Goal: Transaction & Acquisition: Subscribe to service/newsletter

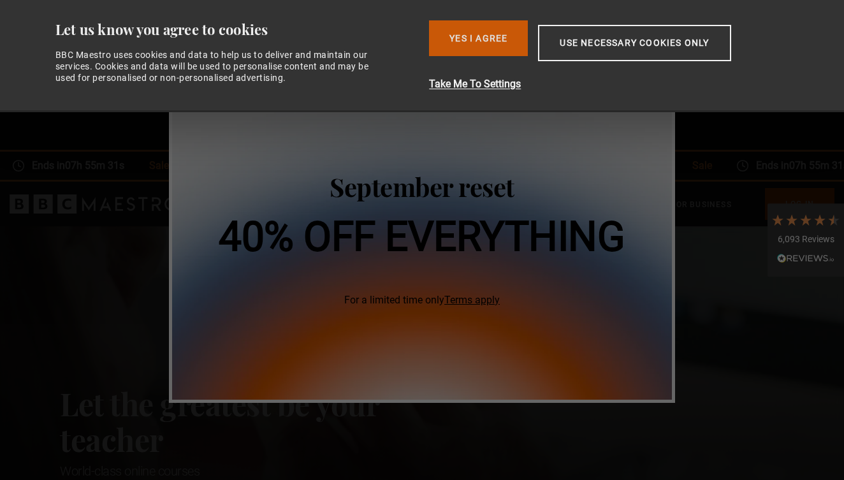
click at [490, 46] on button "Yes I Agree" at bounding box center [478, 38] width 99 height 36
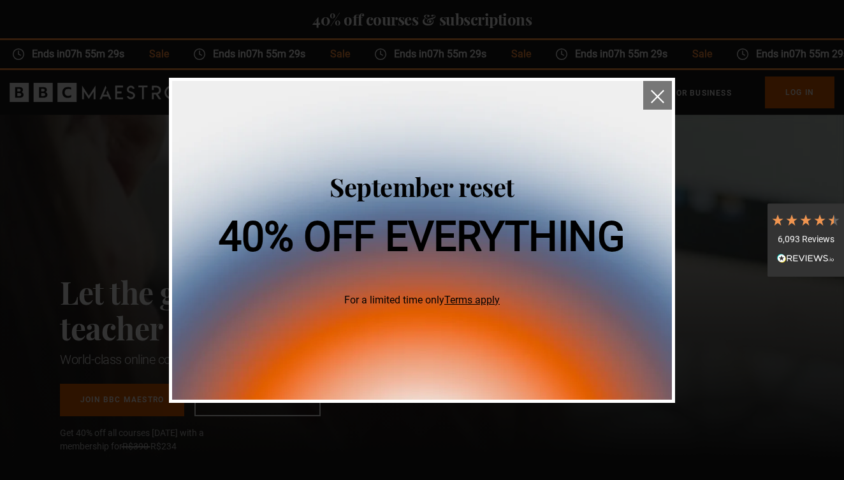
click at [660, 94] on img "close" at bounding box center [657, 96] width 13 height 13
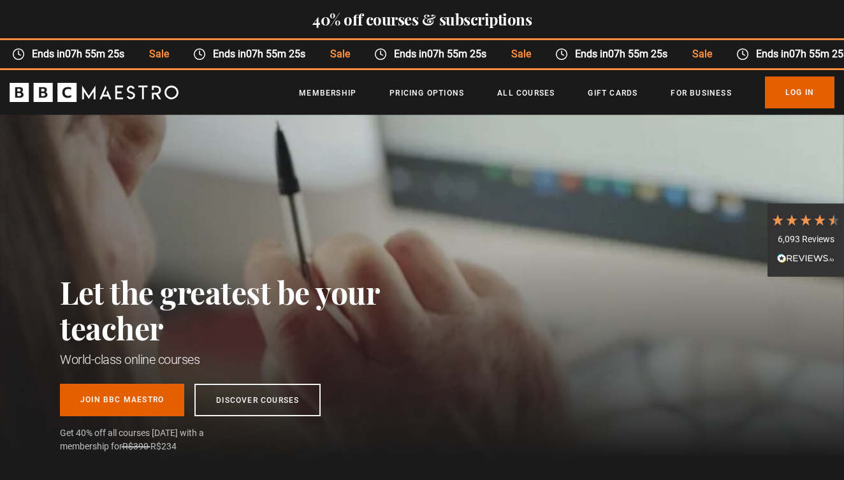
click at [427, 55] on time "07h 55m 25s" at bounding box center [456, 54] width 59 height 12
click at [423, 98] on link "Pricing Options" at bounding box center [427, 93] width 75 height 13
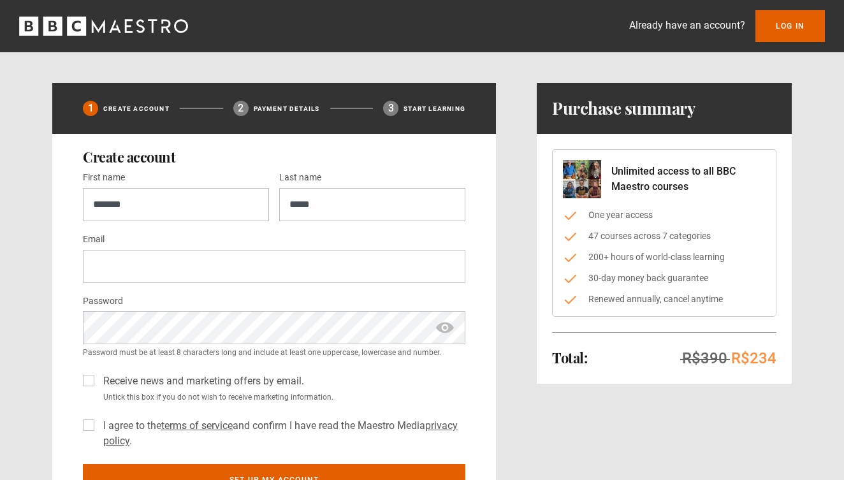
type input "*****"
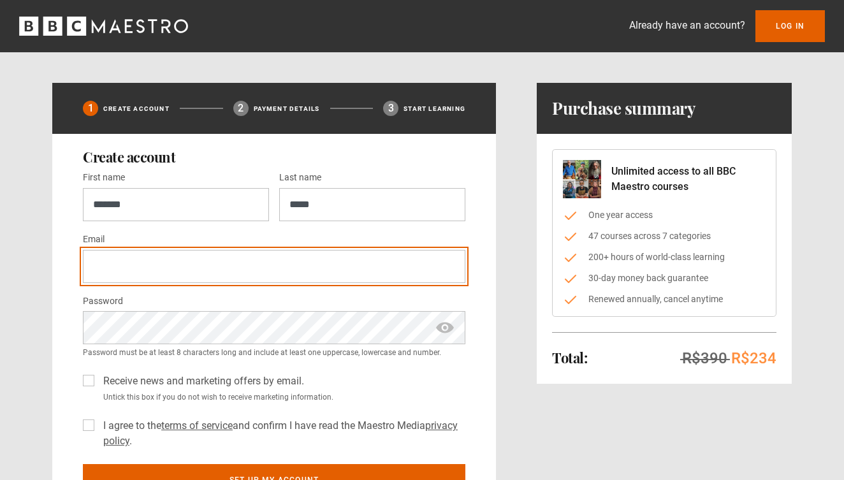
click at [178, 265] on input "Email *" at bounding box center [274, 266] width 382 height 33
type input "*"
type input "**********"
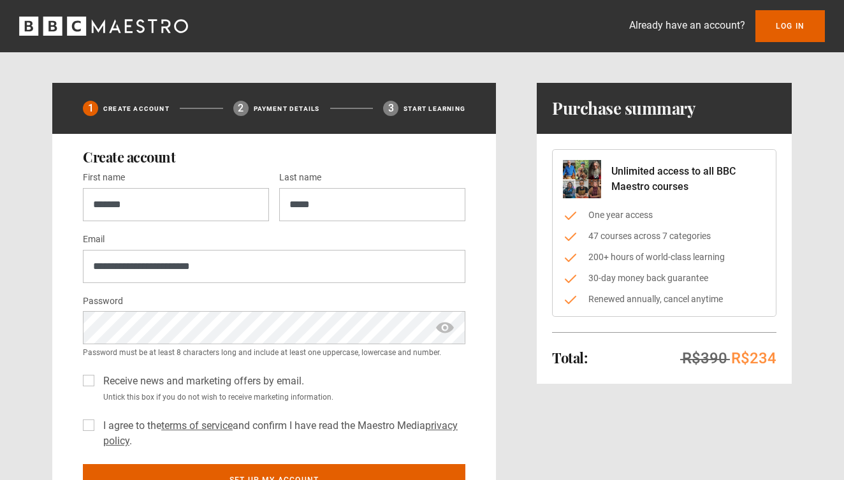
click at [98, 379] on label "Receive news and marketing offers by email." at bounding box center [201, 381] width 206 height 15
click at [98, 423] on label "I agree to the terms of service and confirm I have read the Maestro Media priva…" at bounding box center [281, 433] width 367 height 31
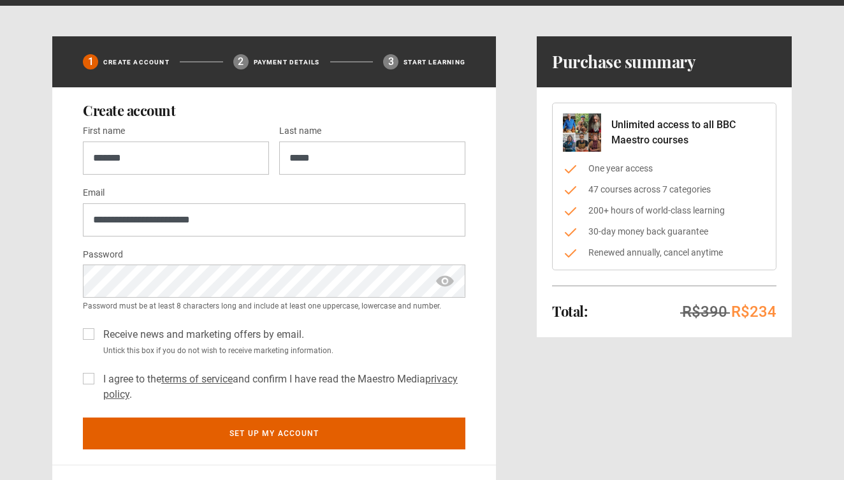
scroll to position [90, 0]
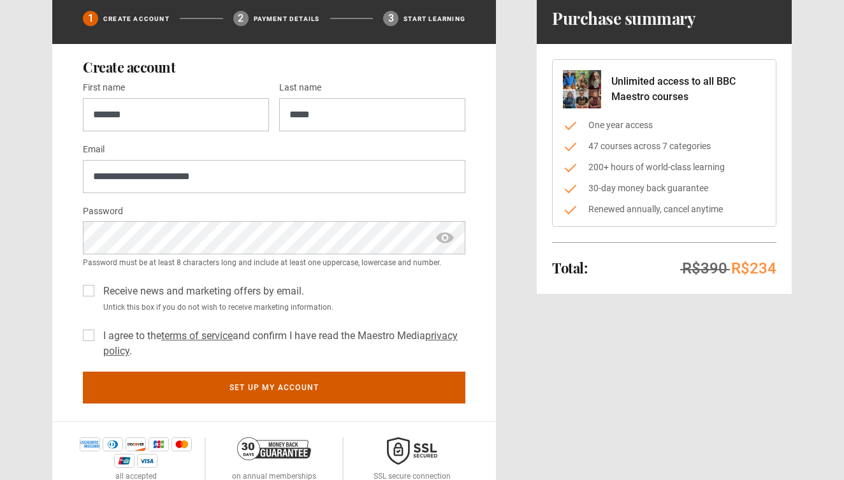
click at [356, 389] on button "Set up my account" at bounding box center [274, 388] width 382 height 32
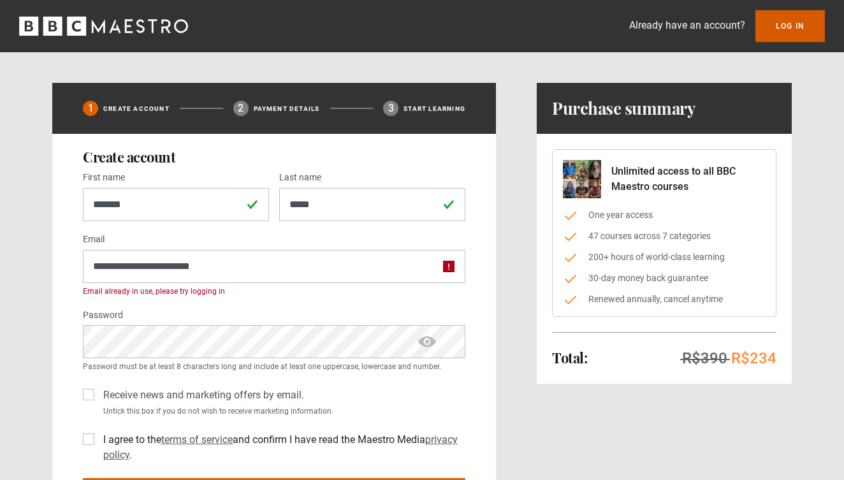
click at [787, 21] on link "Log In" at bounding box center [789, 26] width 69 height 32
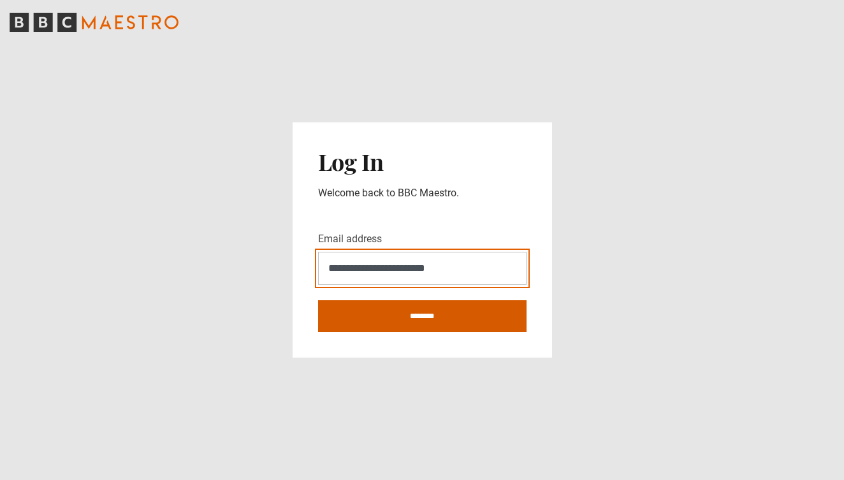
type input "**********"
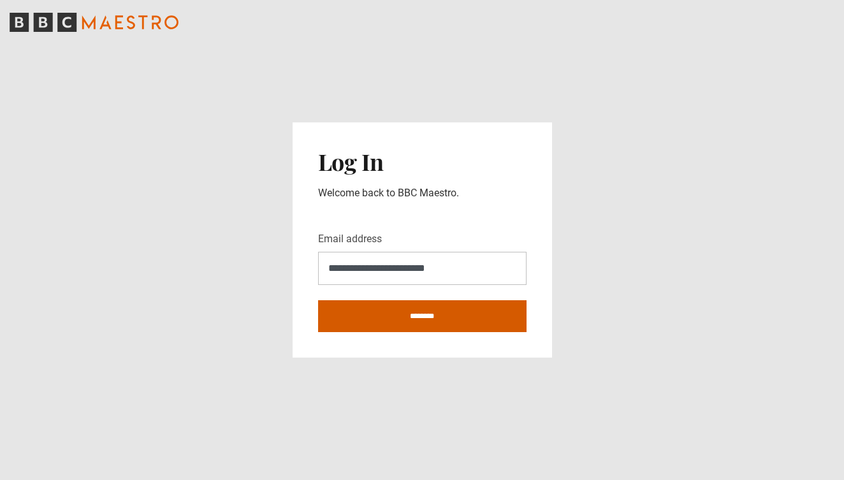
click at [404, 319] on input "********" at bounding box center [422, 316] width 208 height 32
type input "**********"
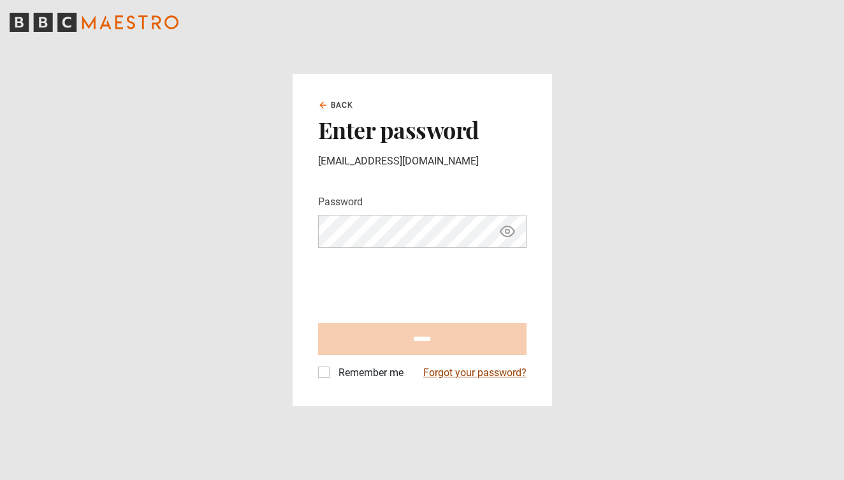
click at [484, 379] on link "Forgot your password?" at bounding box center [474, 372] width 103 height 15
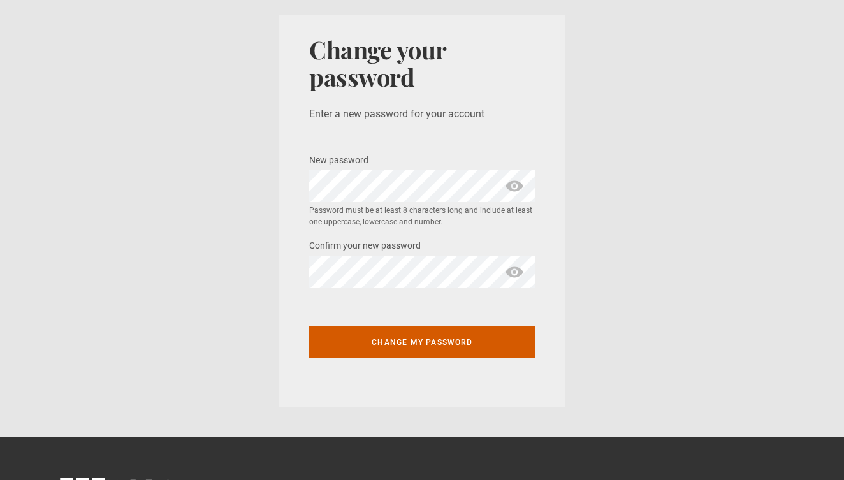
click at [472, 339] on button "Change my password" at bounding box center [422, 342] width 226 height 32
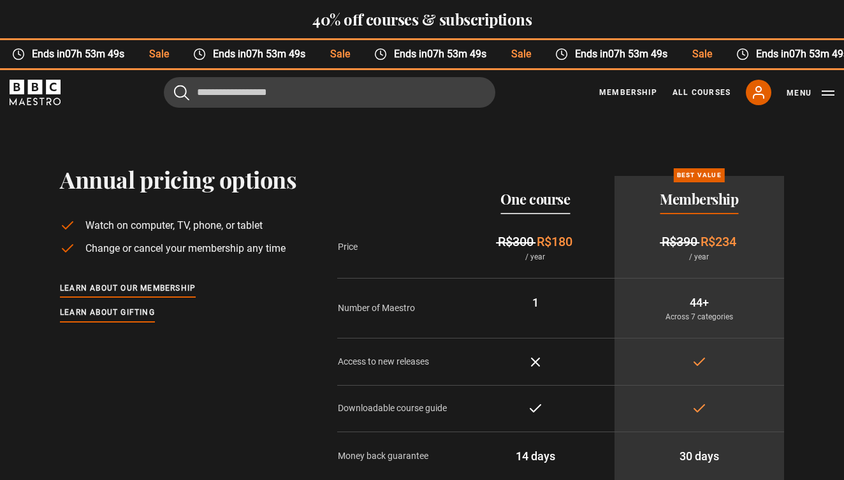
scroll to position [175, 0]
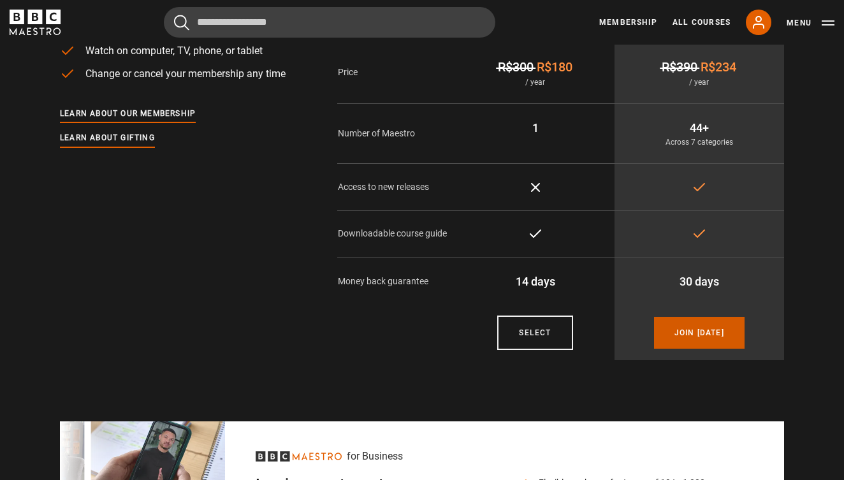
click at [694, 337] on link "Join today" at bounding box center [699, 333] width 91 height 32
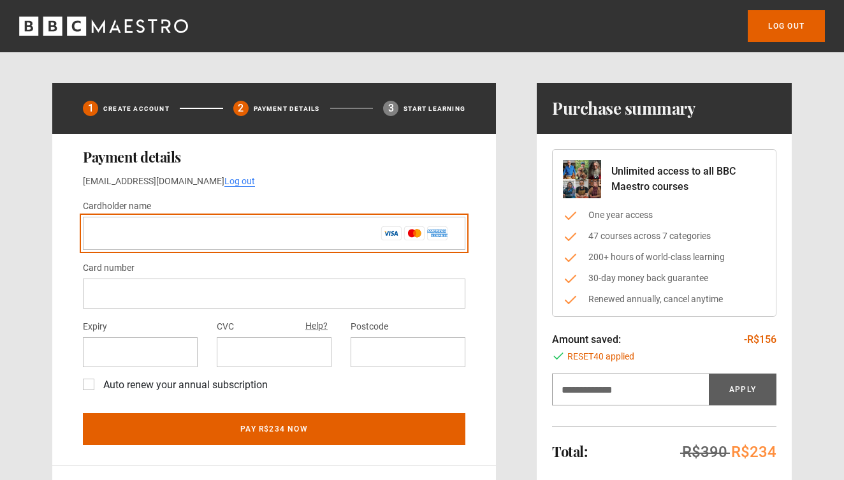
click at [277, 244] on input "Cardholder name *" at bounding box center [274, 233] width 382 height 33
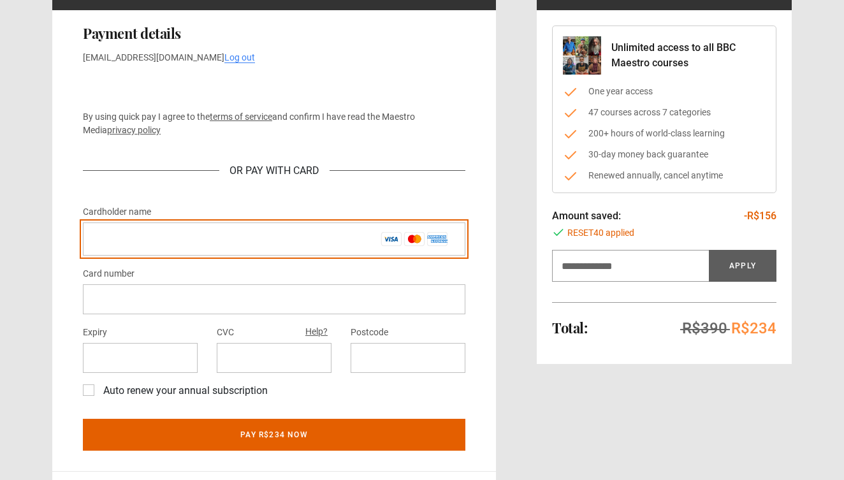
scroll to position [123, 0]
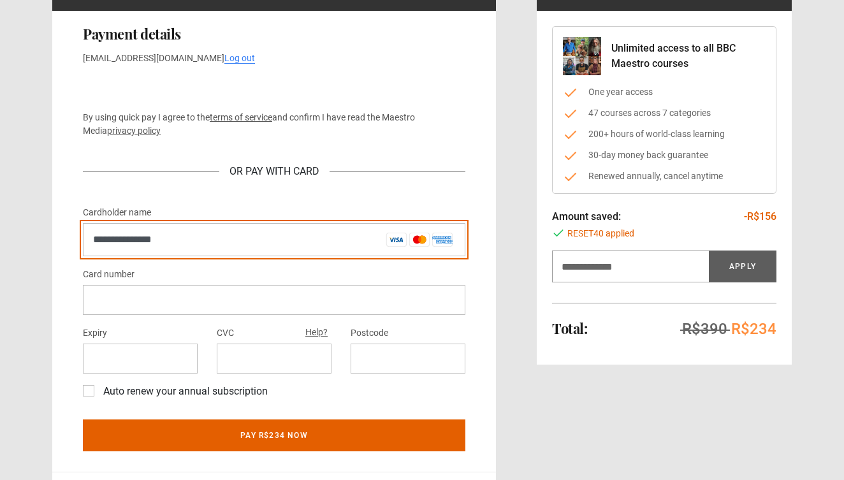
type input "**********"
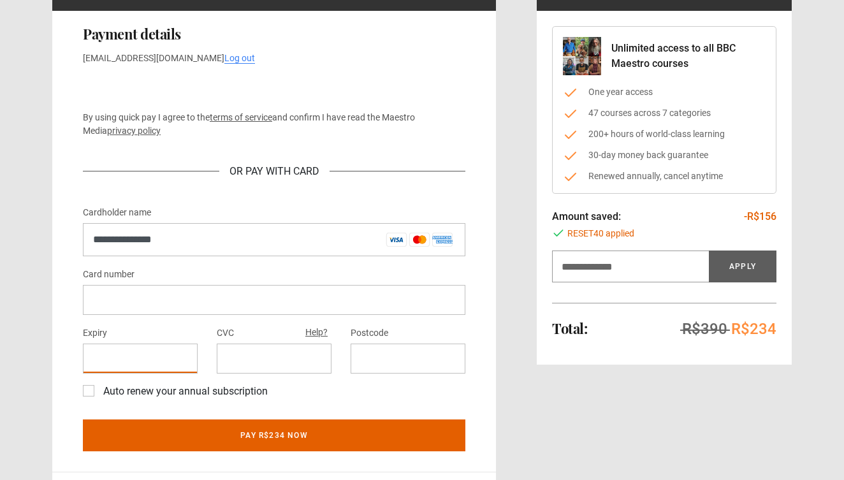
click at [241, 349] on div at bounding box center [274, 359] width 115 height 30
click at [371, 363] on iframe at bounding box center [408, 359] width 94 height 12
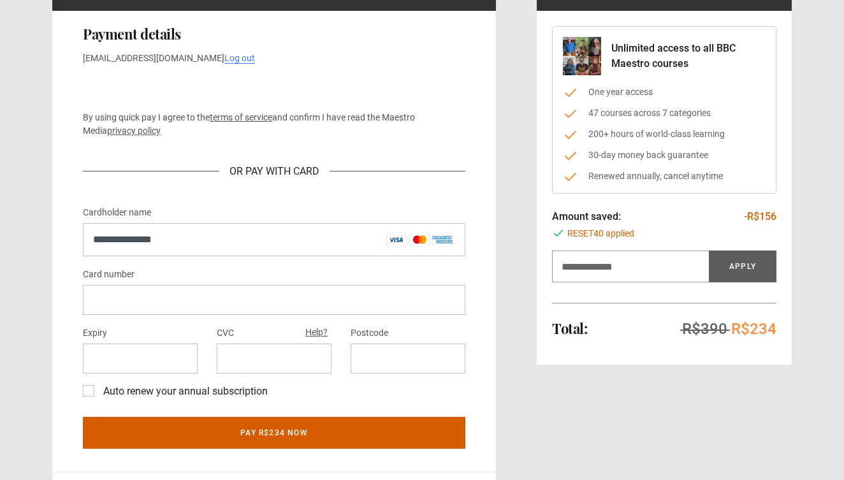
click at [291, 428] on button "Pay R$234 now" at bounding box center [274, 433] width 382 height 32
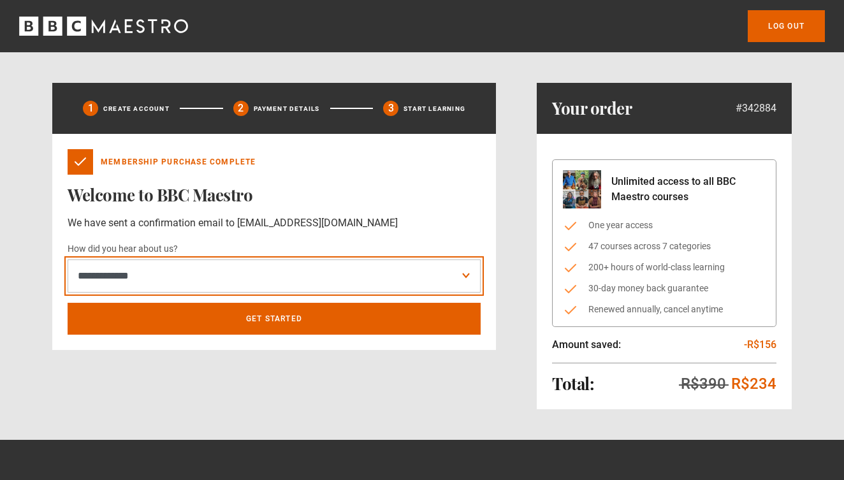
select select "******"
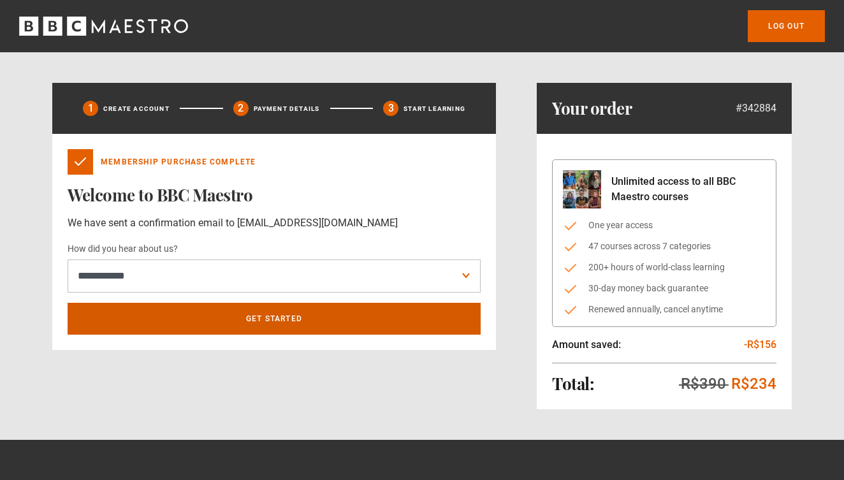
click at [374, 316] on link "Get Started" at bounding box center [274, 319] width 413 height 32
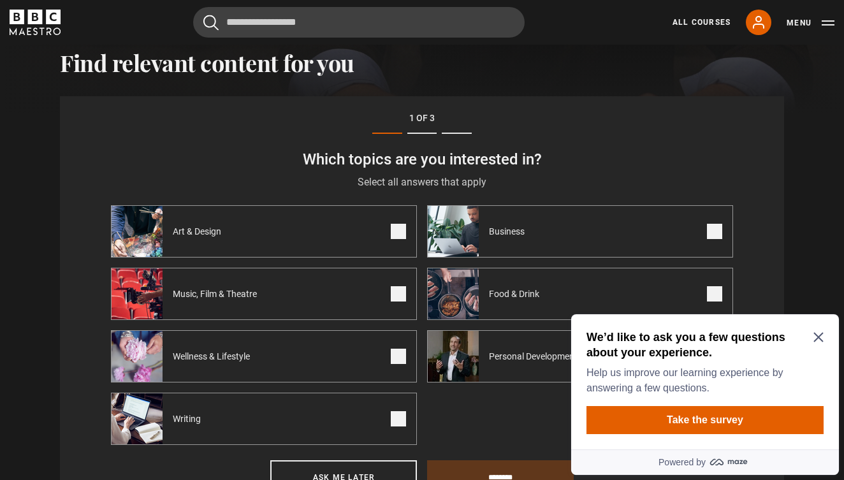
click at [821, 337] on icon "Close Maze Prompt" at bounding box center [818, 337] width 10 height 10
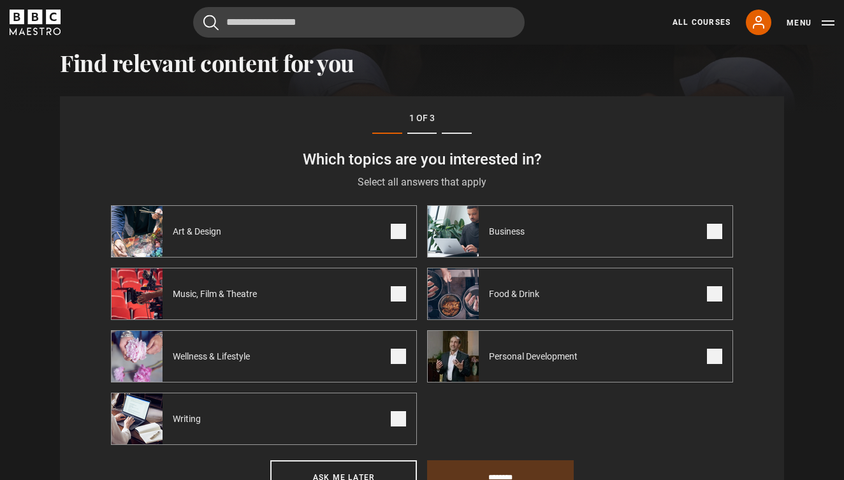
click at [409, 419] on label "Writing" at bounding box center [264, 419] width 306 height 52
click at [407, 231] on label "Art & Design" at bounding box center [264, 231] width 306 height 52
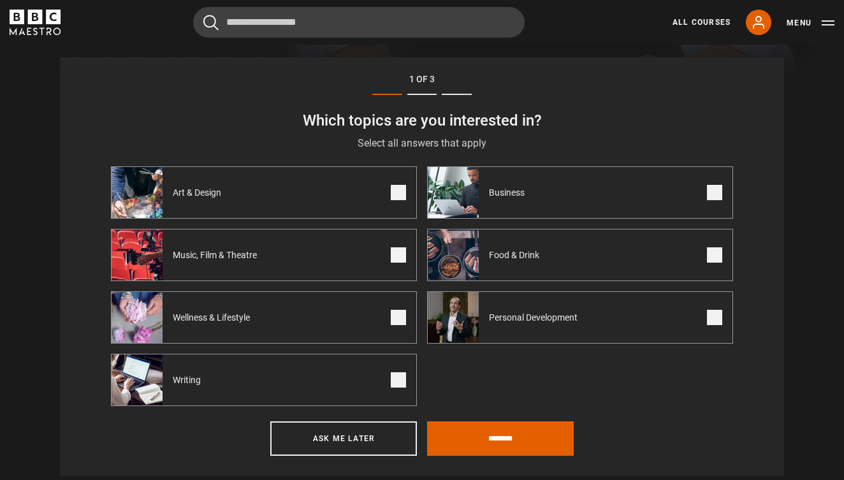
click at [710, 316] on span at bounding box center [714, 317] width 15 height 15
click at [395, 314] on span at bounding box center [398, 317] width 15 height 15
click at [402, 249] on span at bounding box center [398, 254] width 15 height 15
click at [713, 196] on span at bounding box center [714, 192] width 15 height 15
click at [714, 242] on label "Food & Drink" at bounding box center [580, 255] width 306 height 52
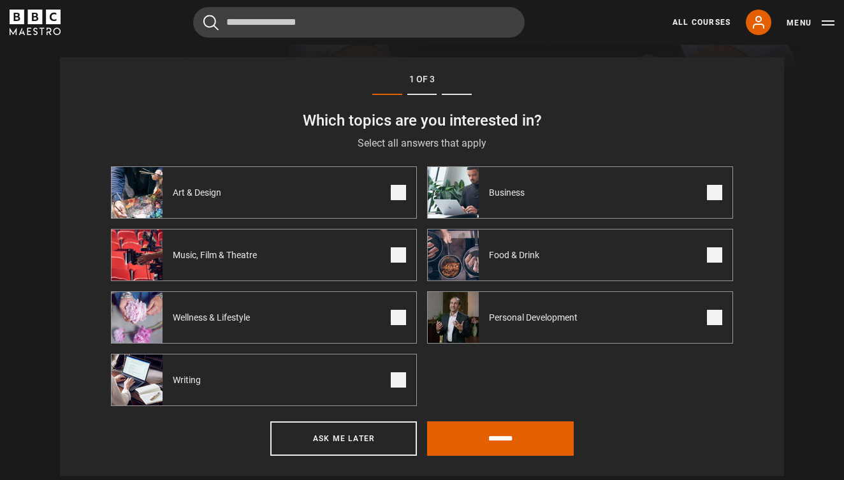
click at [714, 250] on span at bounding box center [714, 254] width 15 height 15
click at [237, 319] on span "Wellness & Lifestyle" at bounding box center [214, 317] width 103 height 13
click at [360, 328] on label "Wellness & Lifestyle" at bounding box center [264, 317] width 306 height 52
click at [531, 435] on input "********" at bounding box center [500, 438] width 147 height 34
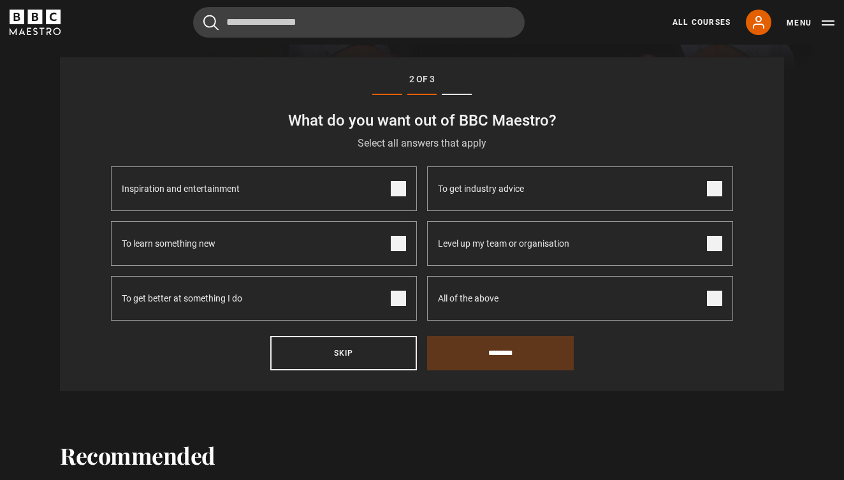
scroll to position [407, 0]
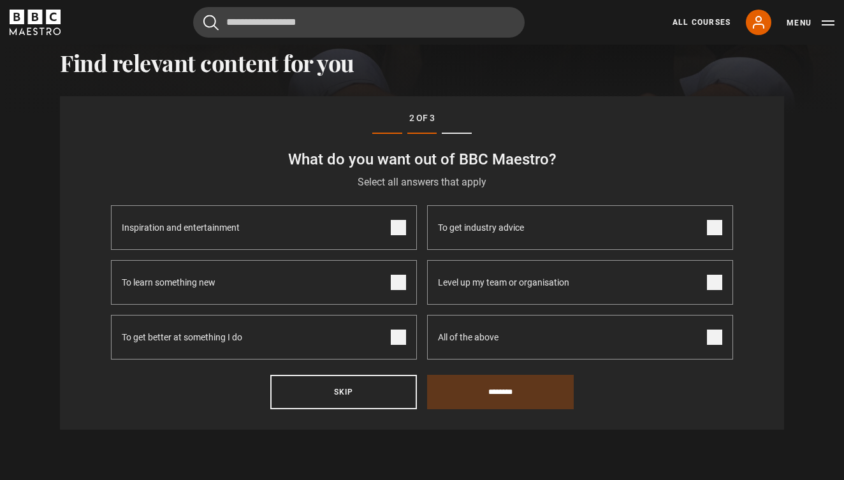
click at [405, 279] on span at bounding box center [398, 282] width 15 height 15
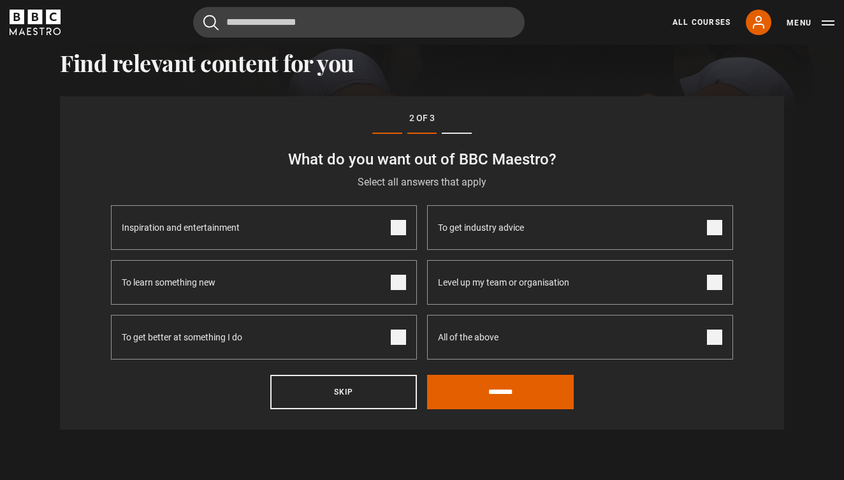
click at [400, 342] on span at bounding box center [398, 337] width 15 height 15
click at [704, 226] on label "To get industry advice" at bounding box center [580, 227] width 306 height 45
click at [548, 397] on input "********" at bounding box center [500, 392] width 147 height 34
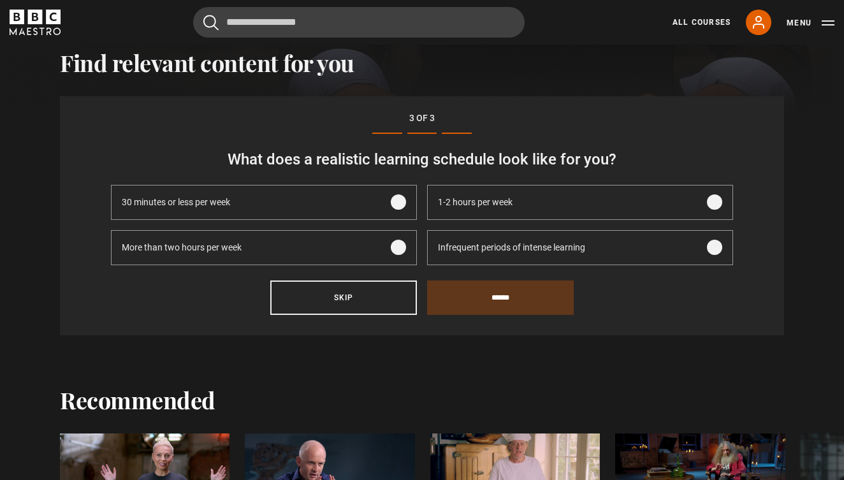
click at [397, 250] on span at bounding box center [398, 247] width 15 height 15
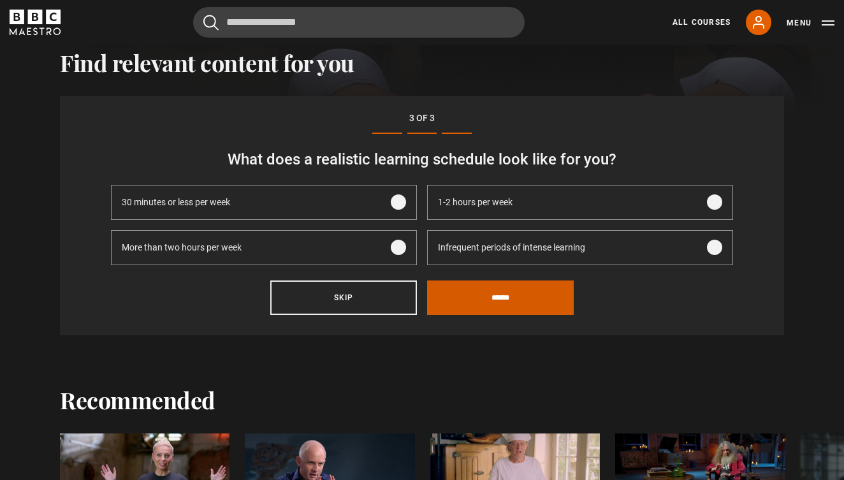
click at [492, 305] on input "******" at bounding box center [500, 297] width 147 height 34
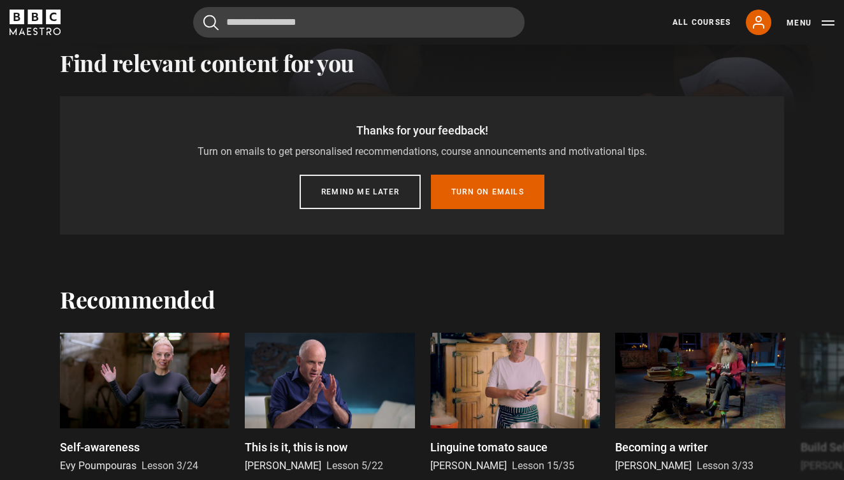
scroll to position [360, 0]
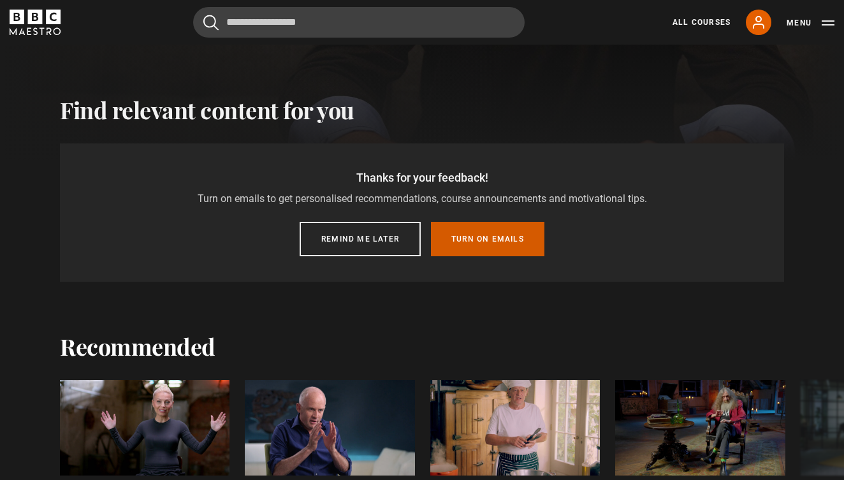
click at [507, 232] on button "Turn on emails" at bounding box center [487, 239] width 113 height 34
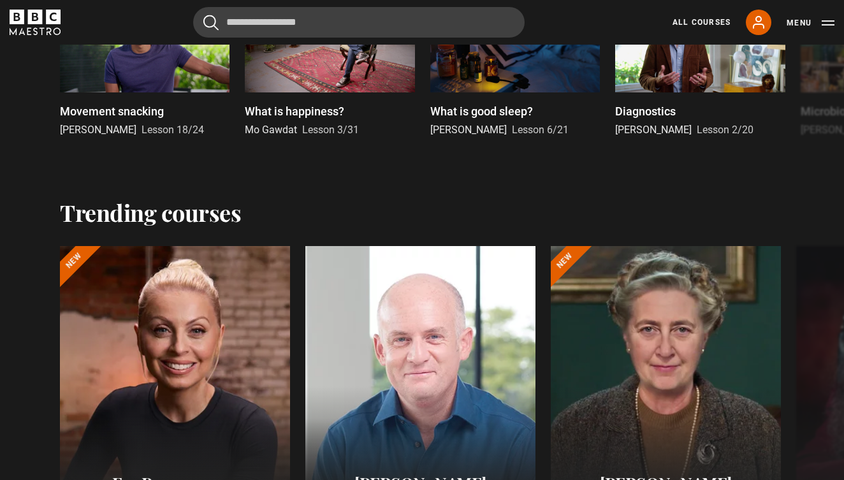
scroll to position [1128, 0]
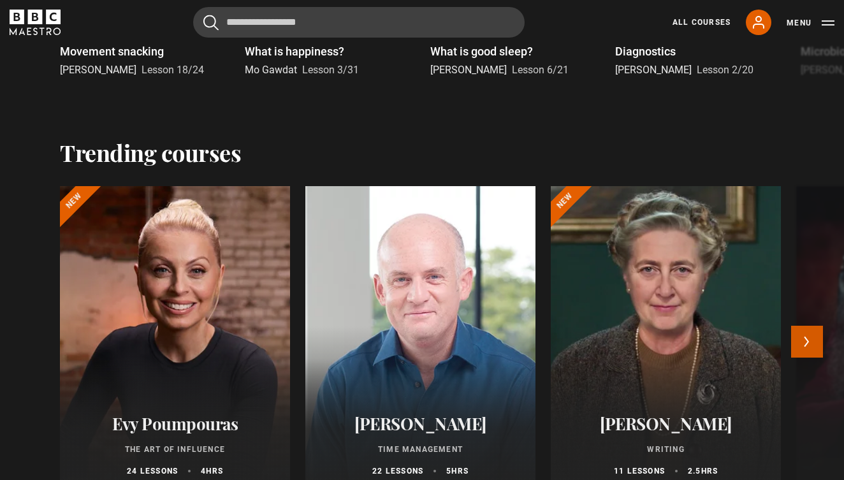
click at [813, 338] on button "Next" at bounding box center [807, 342] width 32 height 32
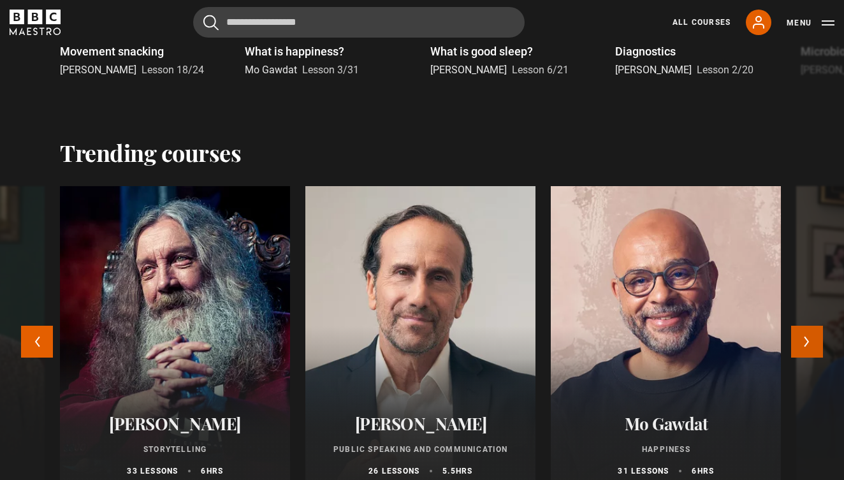
click at [813, 338] on button "Next" at bounding box center [807, 342] width 32 height 32
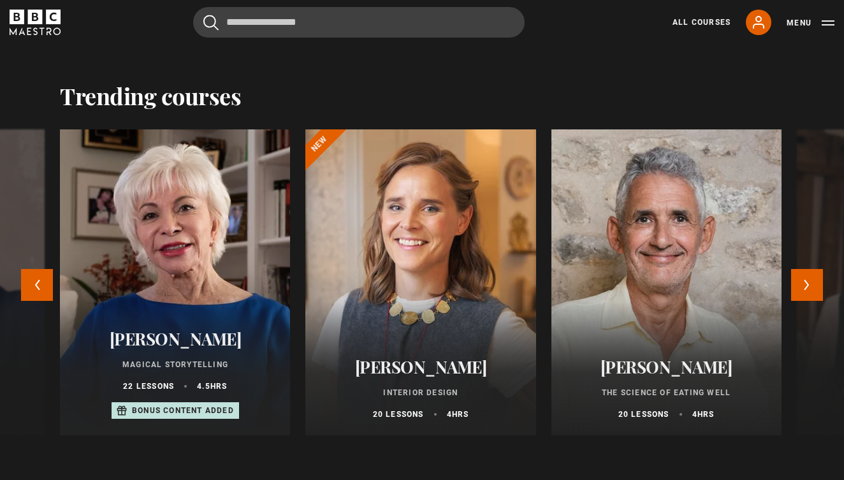
scroll to position [1190, 0]
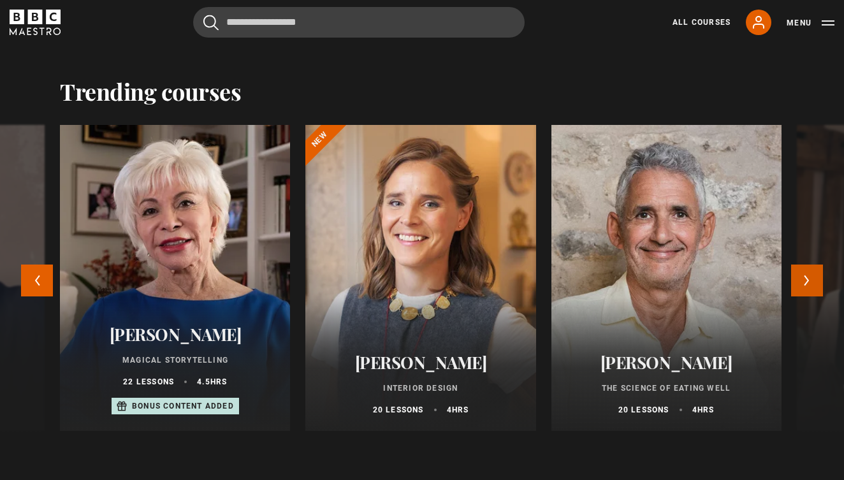
click at [809, 286] on button "Next" at bounding box center [807, 281] width 32 height 32
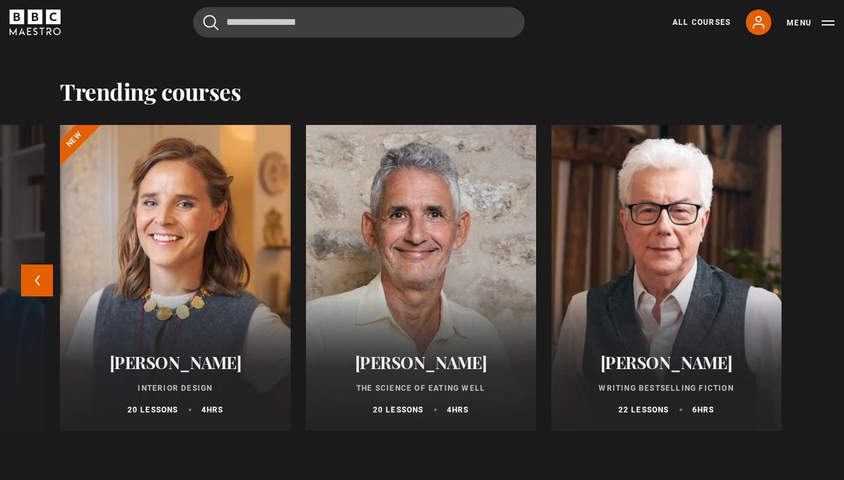
click at [704, 317] on div at bounding box center [666, 278] width 253 height 337
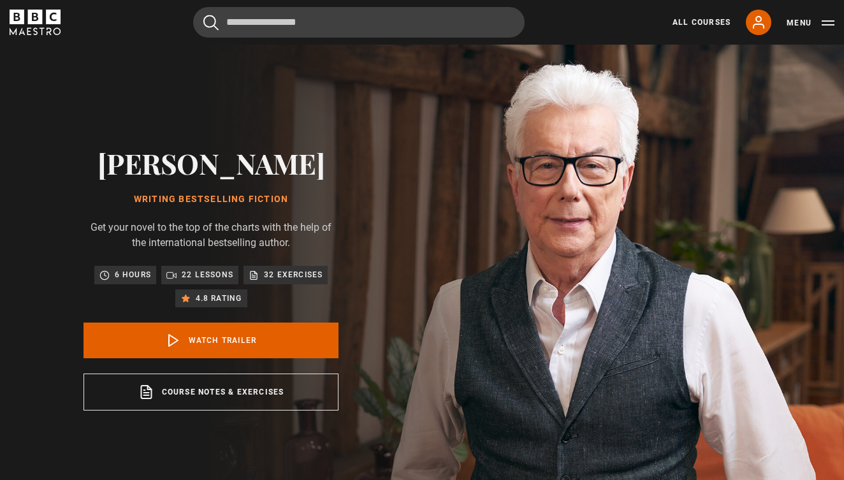
scroll to position [64, 0]
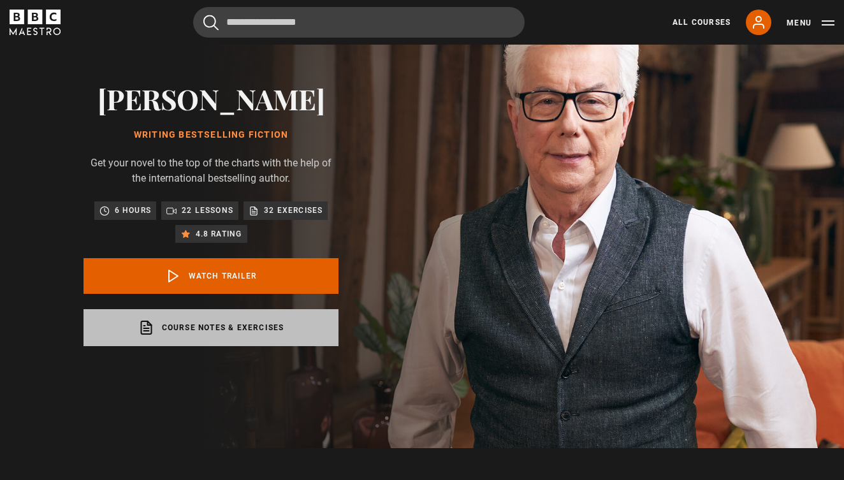
click at [242, 332] on link "Course notes & exercises opens in a new tab" at bounding box center [211, 327] width 255 height 37
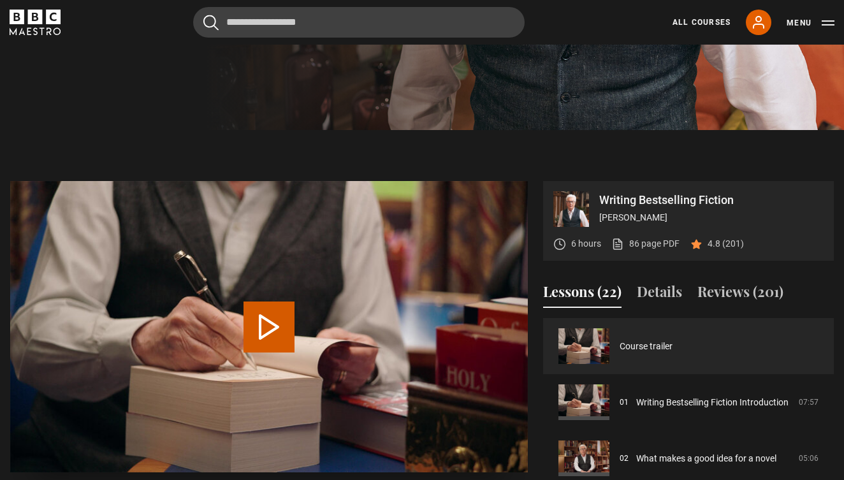
scroll to position [534, 0]
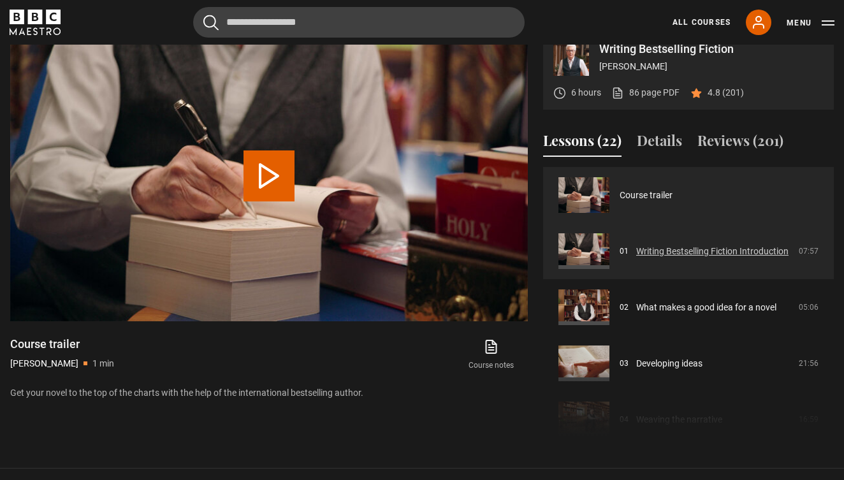
click at [636, 254] on link "Writing Bestselling Fiction Introduction" at bounding box center [712, 251] width 152 height 13
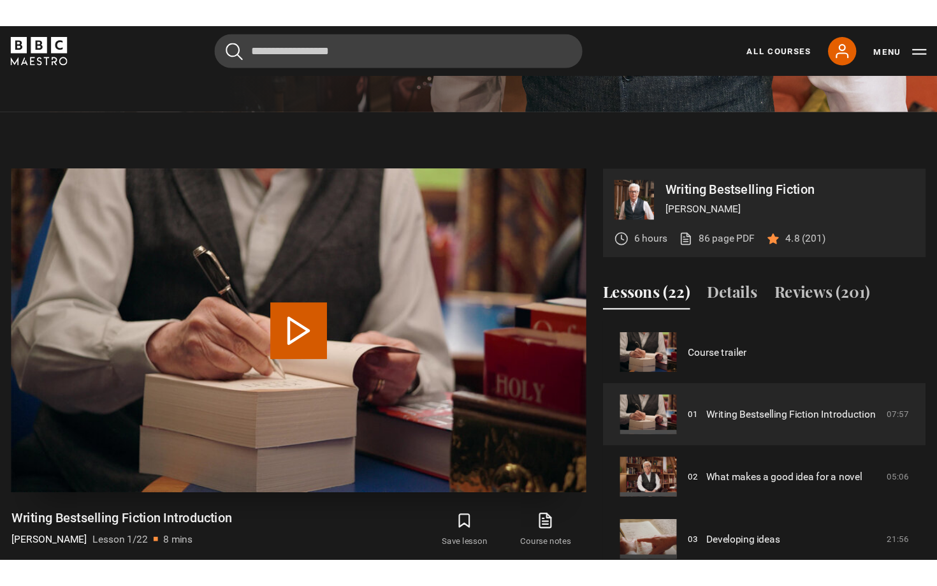
scroll to position [425, 0]
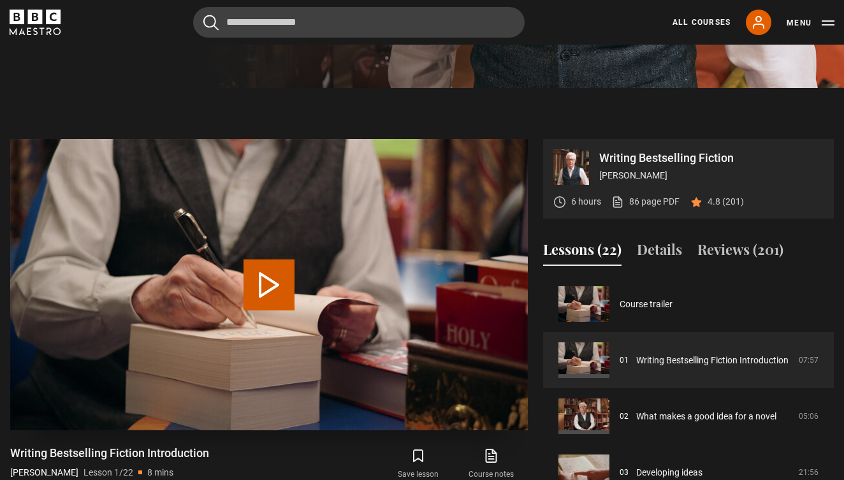
click at [282, 279] on button "Play Lesson Writing Bestselling Fiction Introduction" at bounding box center [269, 284] width 51 height 51
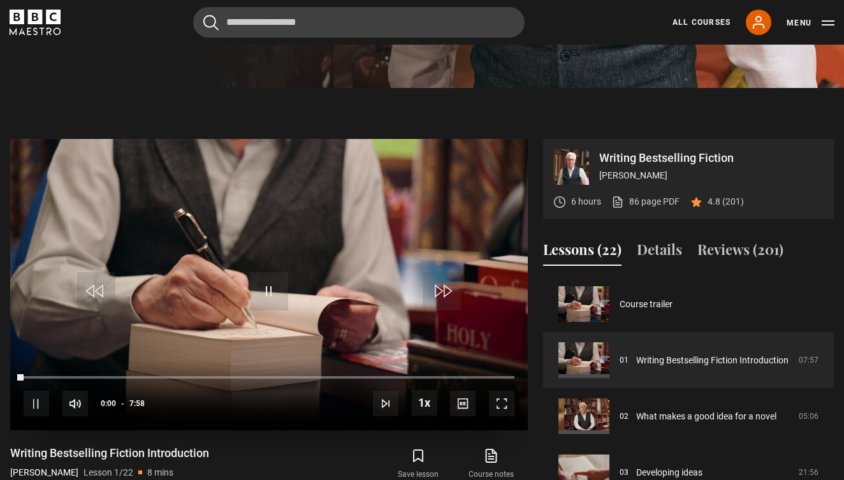
click at [499, 404] on span "Video Player" at bounding box center [501, 403] width 25 height 25
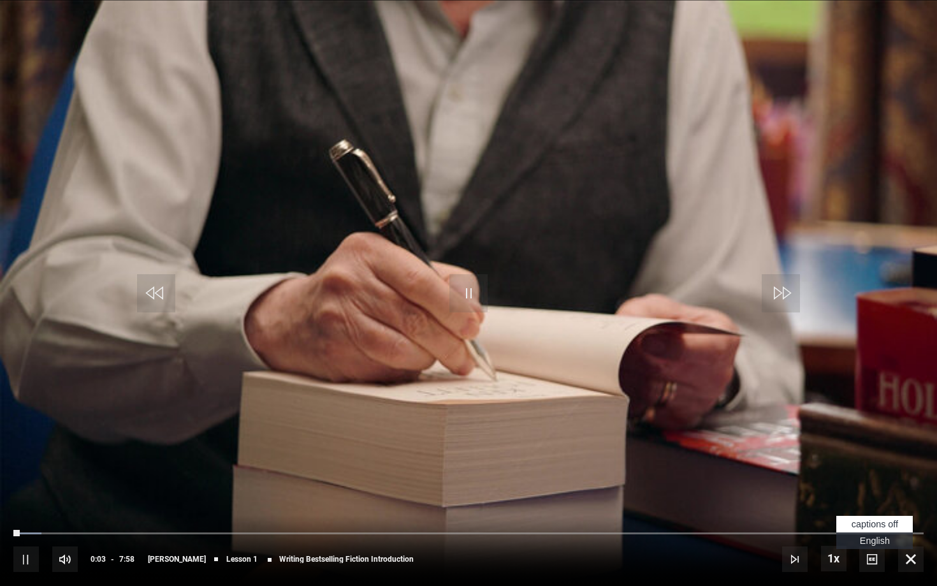
click at [843, 479] on span "Video Player" at bounding box center [871, 558] width 25 height 25
click at [843, 479] on span "captions off" at bounding box center [875, 524] width 47 height 10
click at [843, 479] on li "English Captions" at bounding box center [874, 540] width 76 height 17
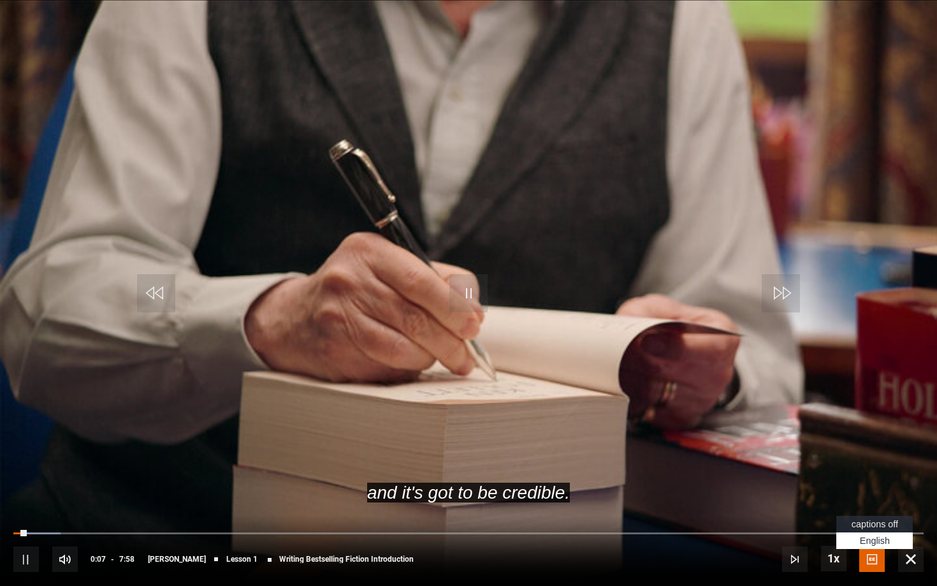
click at [843, 479] on span "English Captions" at bounding box center [875, 540] width 30 height 10
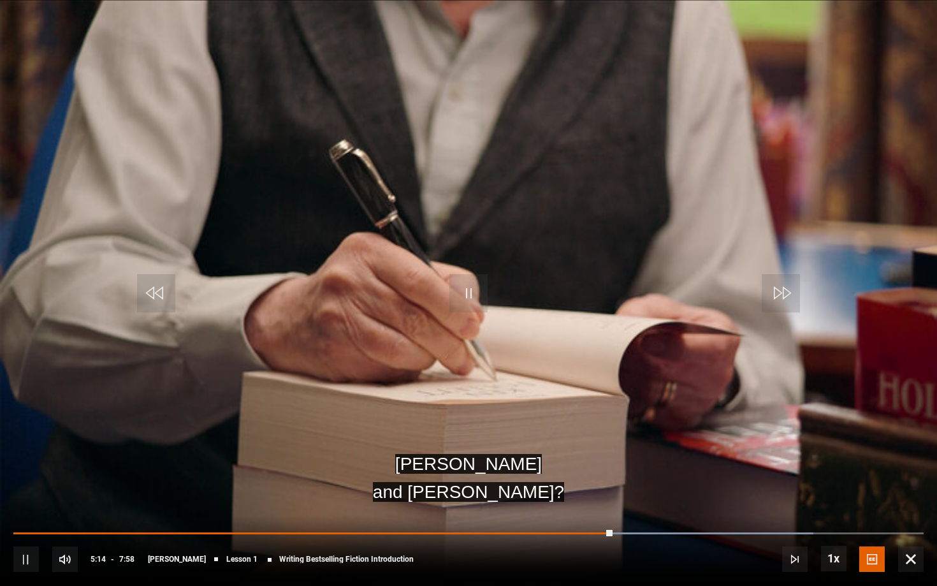
click at [485, 298] on span "Video Player" at bounding box center [468, 293] width 38 height 38
click at [843, 479] on span "Video Player" at bounding box center [910, 558] width 25 height 25
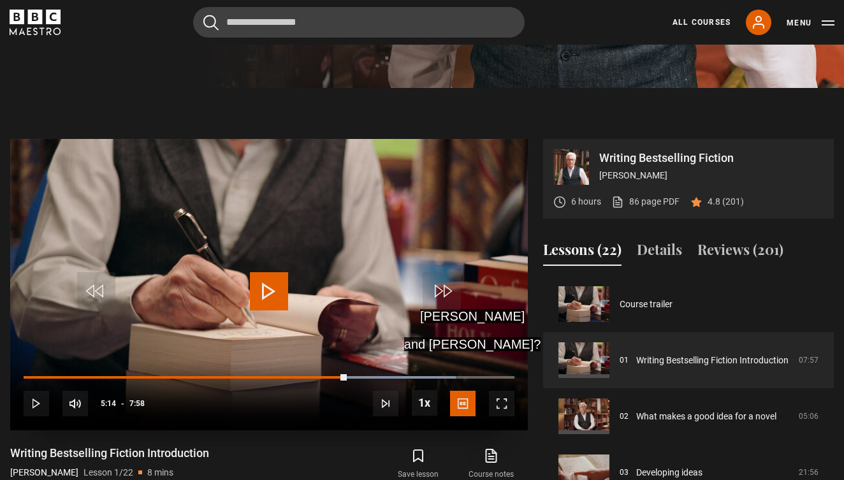
click at [500, 404] on span "Video Player" at bounding box center [501, 403] width 25 height 25
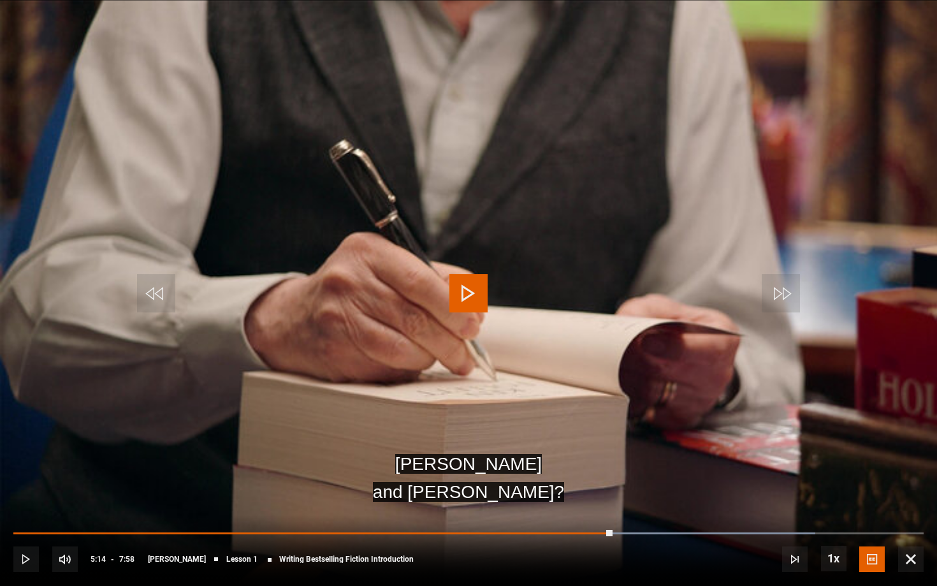
click at [555, 354] on video "Video Player" at bounding box center [468, 293] width 937 height 586
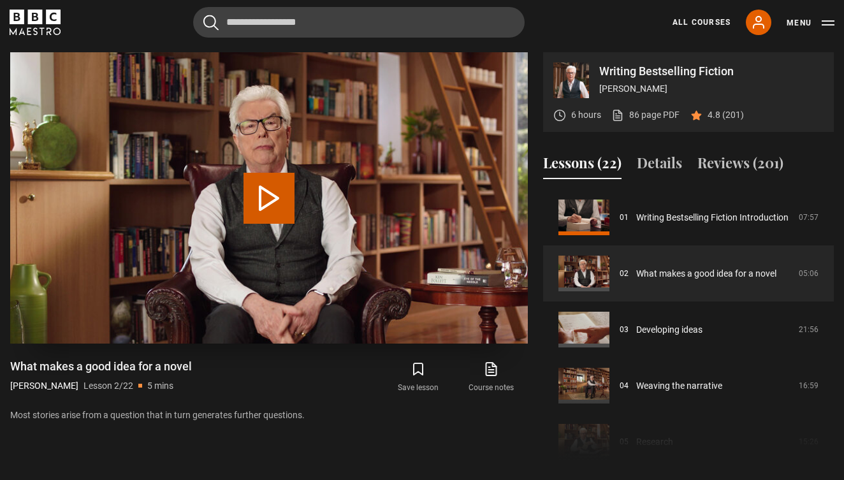
click at [268, 174] on button "Play Lesson What makes a good idea for a novel" at bounding box center [269, 198] width 51 height 51
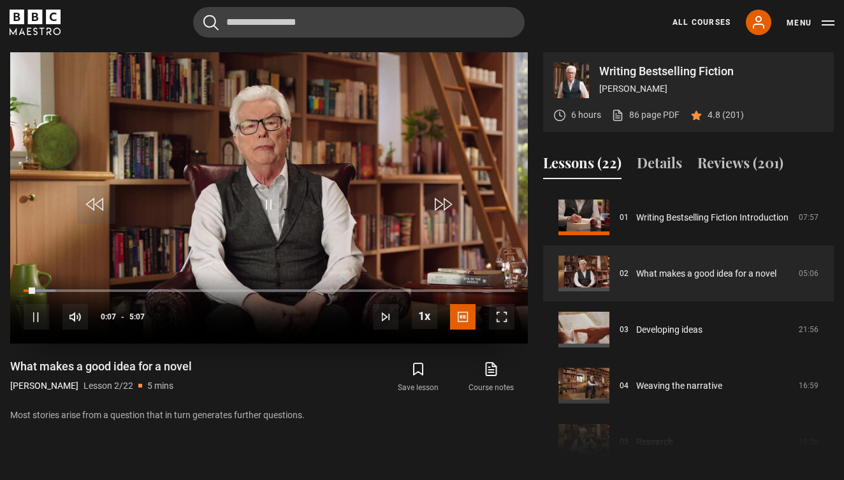
click at [255, 189] on span "Video Player" at bounding box center [269, 205] width 38 height 38
click at [257, 191] on span "Video Player" at bounding box center [269, 205] width 38 height 38
click at [493, 312] on span "Video Player" at bounding box center [501, 316] width 25 height 25
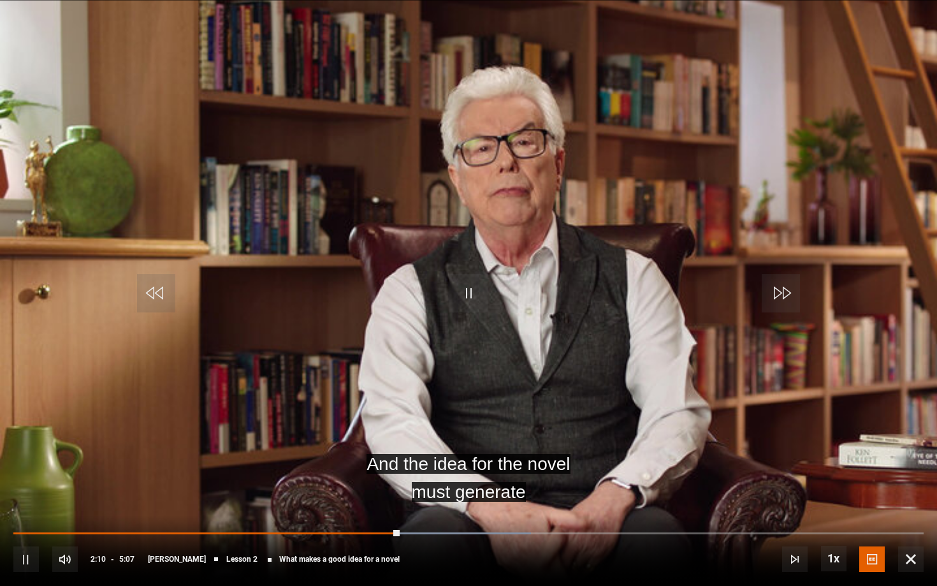
click at [557, 339] on video "Video Player" at bounding box center [468, 293] width 937 height 586
click at [489, 314] on video "Video Player" at bounding box center [468, 293] width 937 height 586
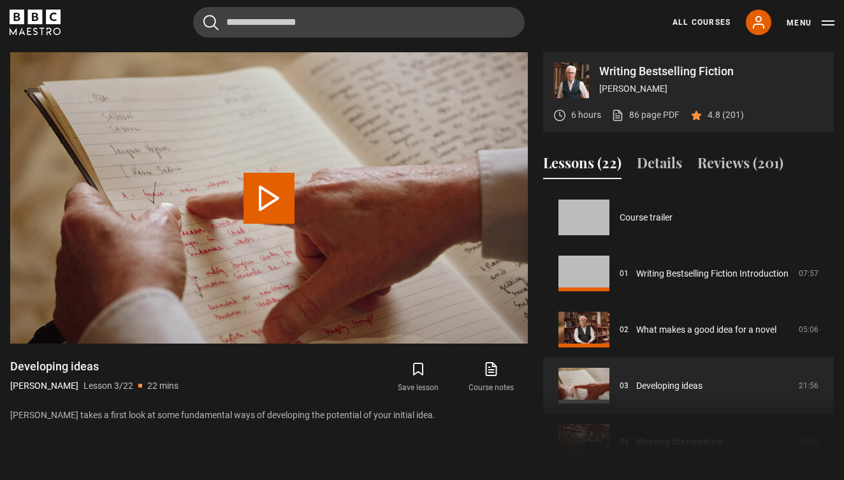
scroll to position [112, 0]
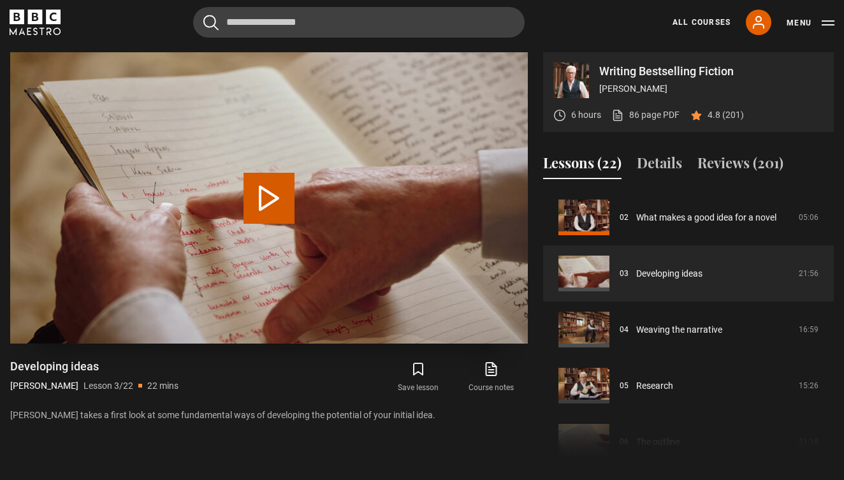
click at [319, 202] on video "Video Player" at bounding box center [269, 197] width 518 height 291
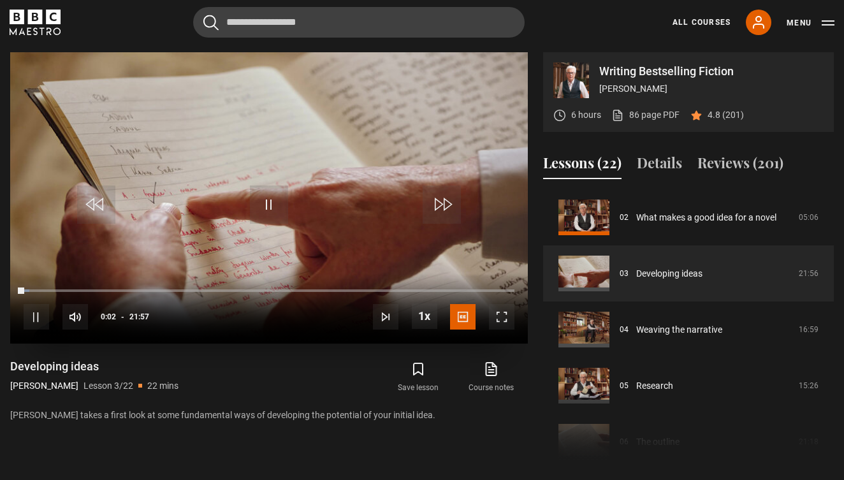
click at [495, 326] on span "Video Player" at bounding box center [501, 316] width 25 height 25
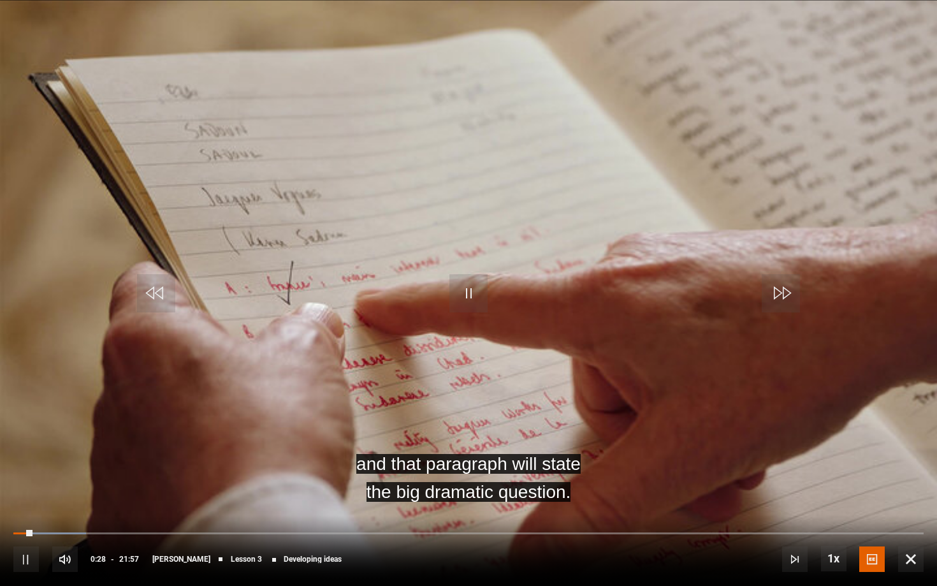
click at [593, 333] on video "Video Player" at bounding box center [468, 293] width 937 height 586
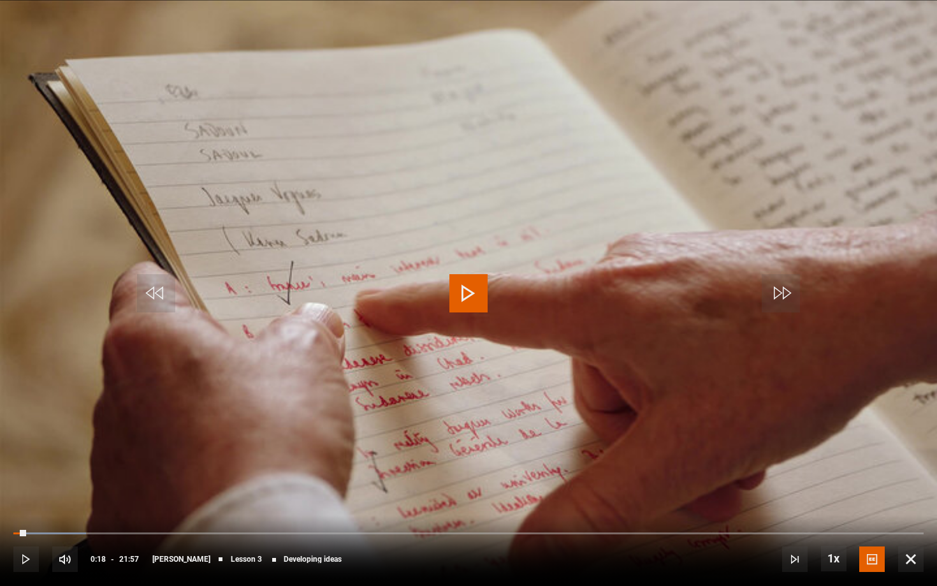
click at [510, 296] on video "Video Player" at bounding box center [468, 293] width 937 height 586
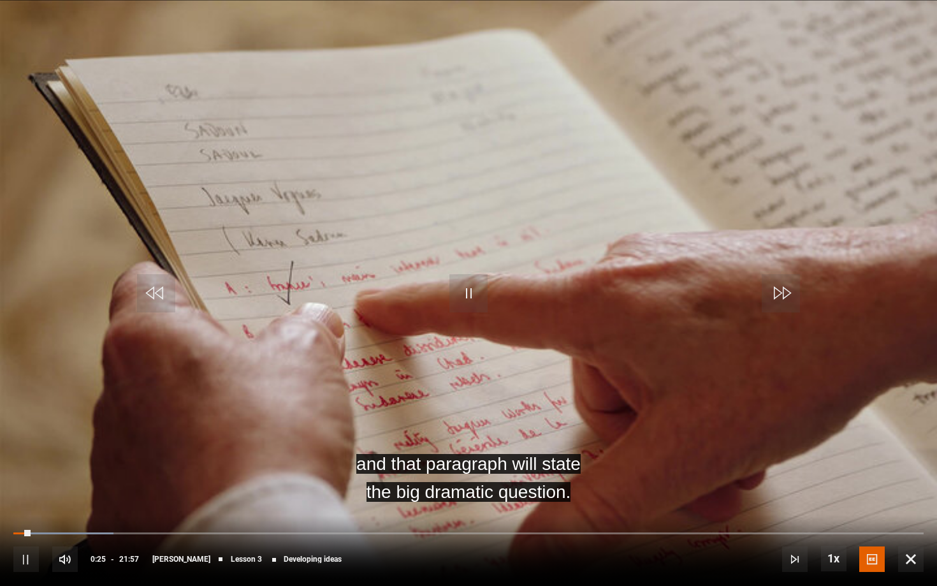
click at [481, 292] on span "Video Player" at bounding box center [468, 293] width 38 height 38
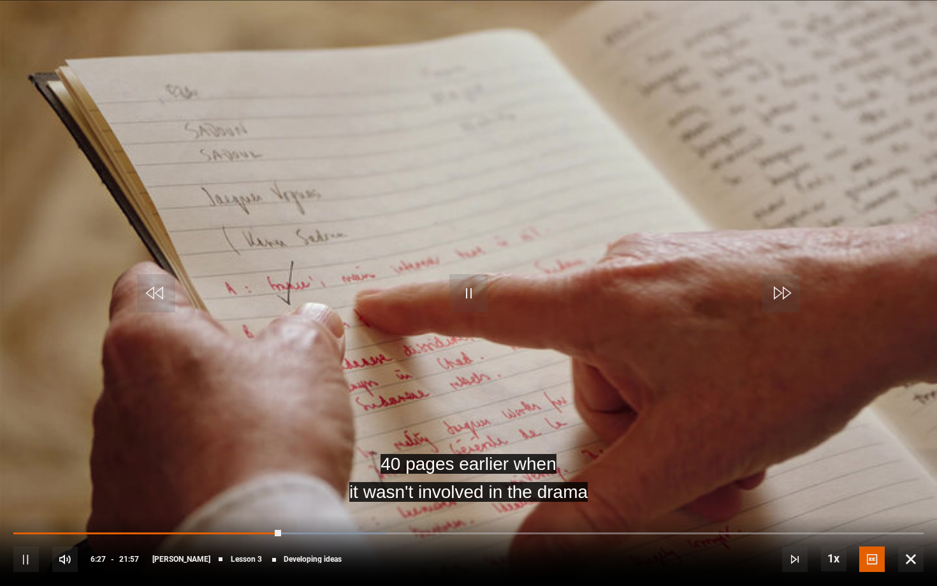
click at [402, 274] on video "Video Player" at bounding box center [468, 293] width 937 height 586
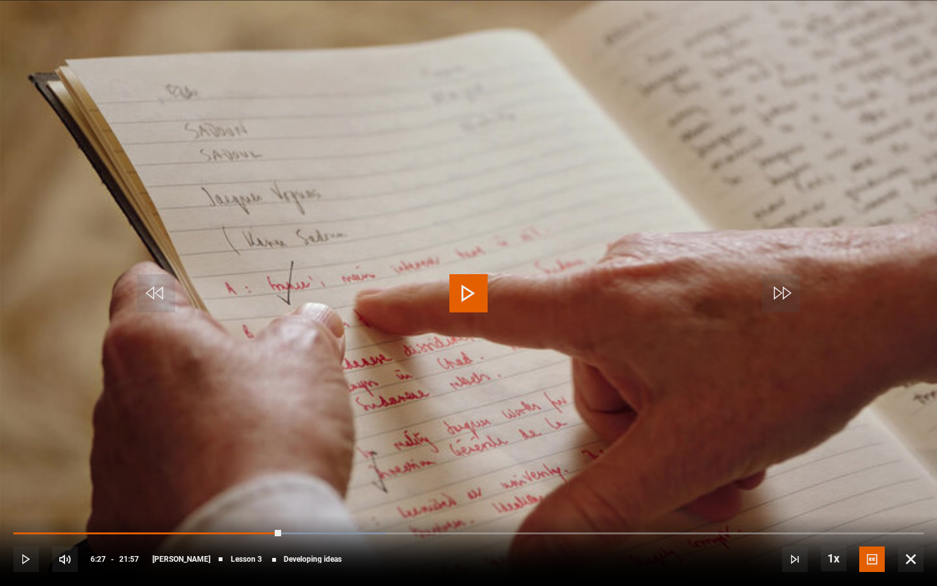
click at [402, 274] on video "Video Player" at bounding box center [468, 293] width 937 height 586
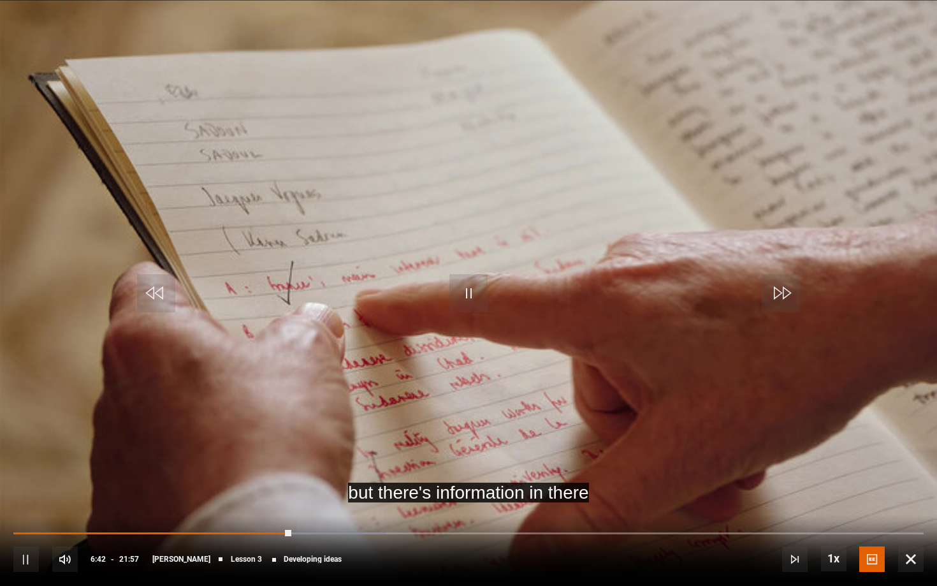
click at [455, 302] on span "Video Player" at bounding box center [468, 293] width 38 height 38
click at [476, 298] on span "Video Player" at bounding box center [468, 293] width 38 height 38
click at [691, 300] on video "Video Player" at bounding box center [468, 293] width 937 height 586
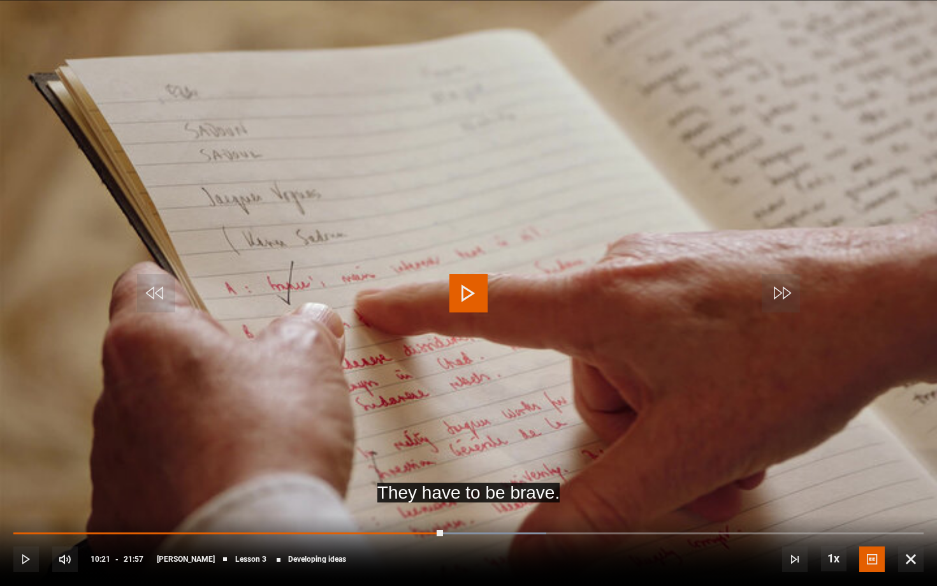
click at [843, 479] on span "Video Player" at bounding box center [910, 558] width 25 height 25
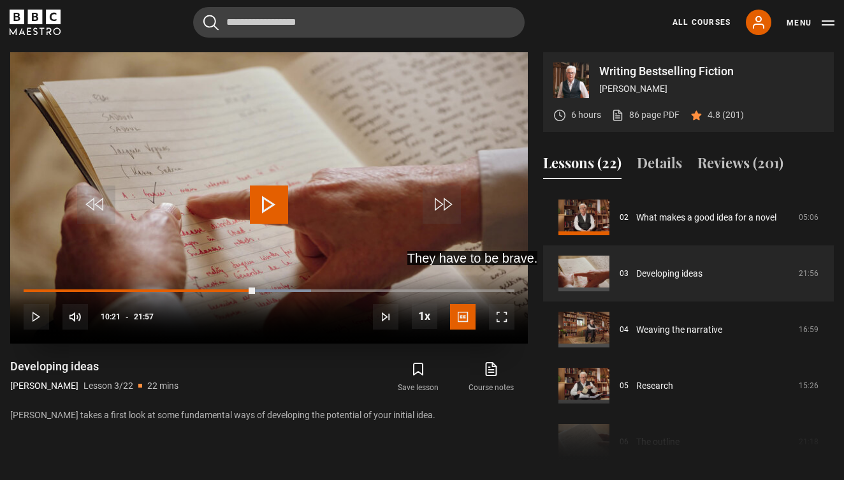
click at [500, 320] on span "Video Player" at bounding box center [501, 316] width 25 height 25
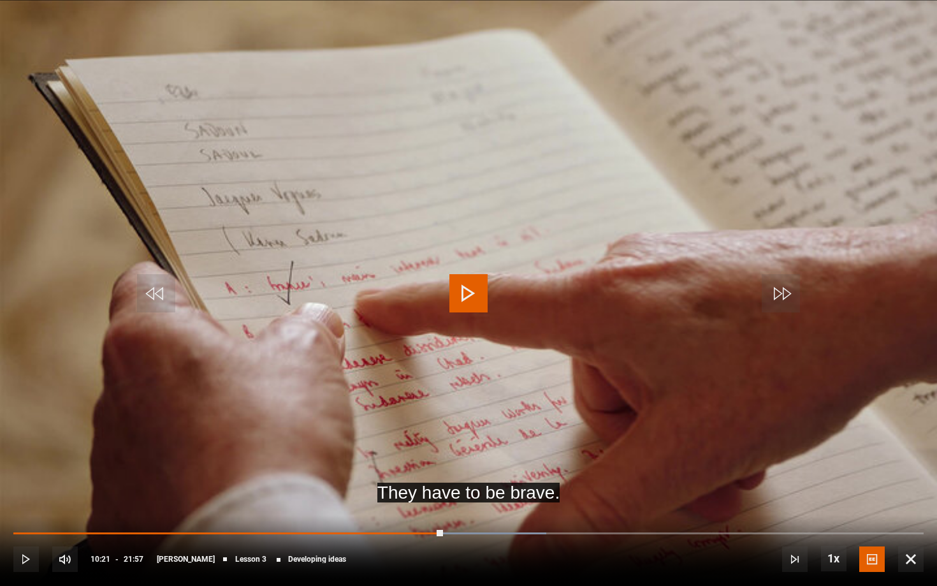
click at [557, 349] on video "Video Player" at bounding box center [468, 293] width 937 height 586
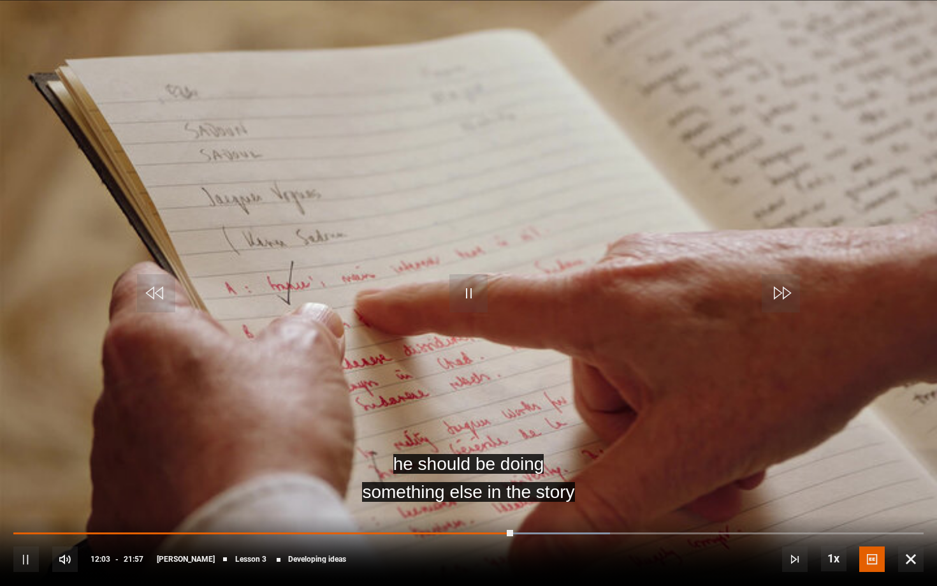
click at [843, 479] on span "Video Player" at bounding box center [910, 558] width 25 height 25
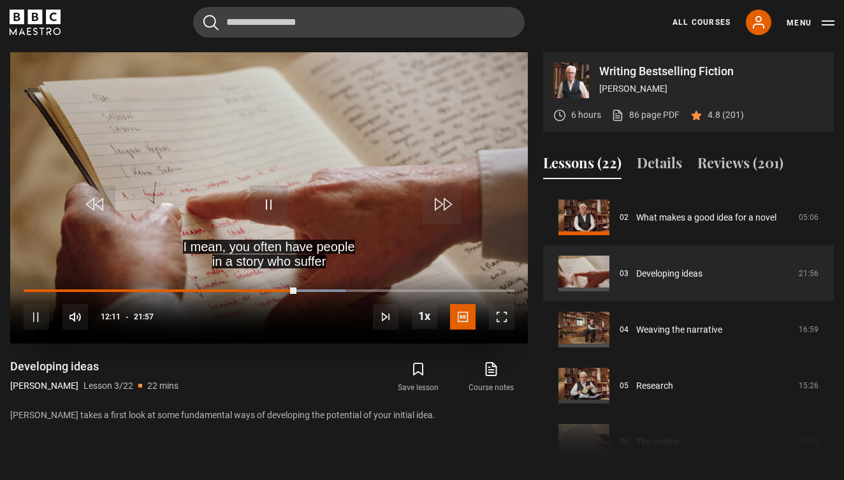
click at [505, 317] on span "Video Player" at bounding box center [501, 316] width 25 height 25
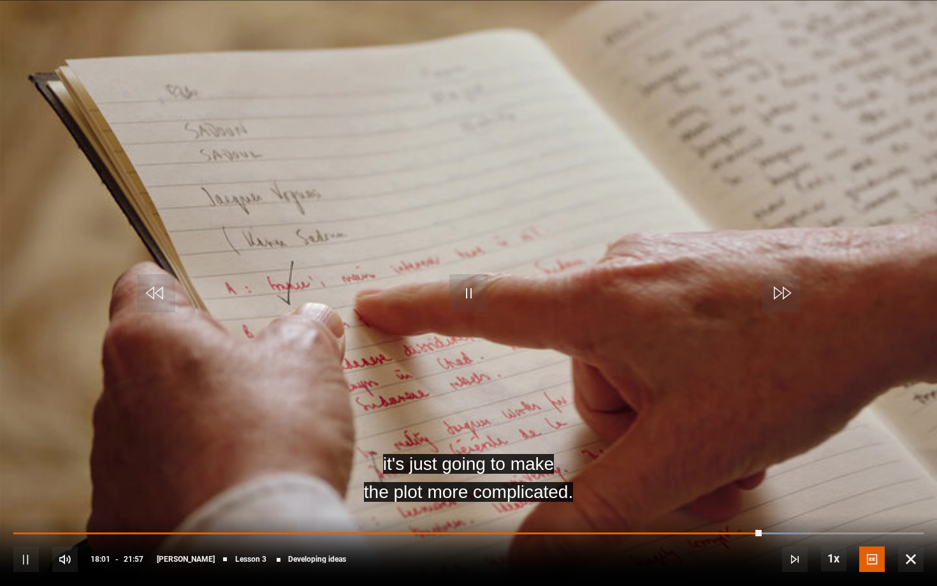
click at [572, 334] on video "Video Player" at bounding box center [468, 293] width 937 height 586
